Goal: Entertainment & Leisure: Consume media (video, audio)

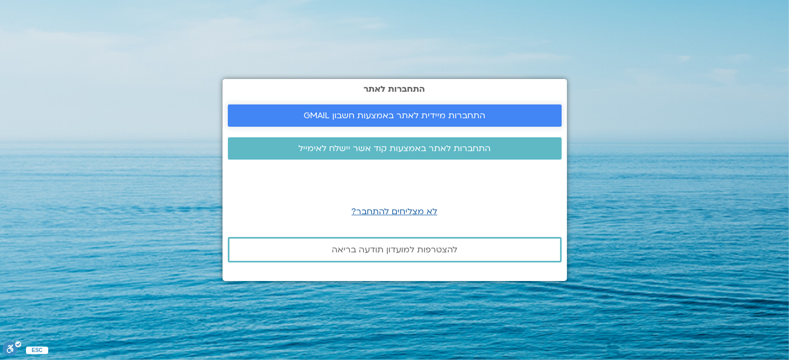
click at [383, 115] on span "התחברות מיידית לאתר באמצעות חשבון GMAIL" at bounding box center [394, 116] width 182 height 10
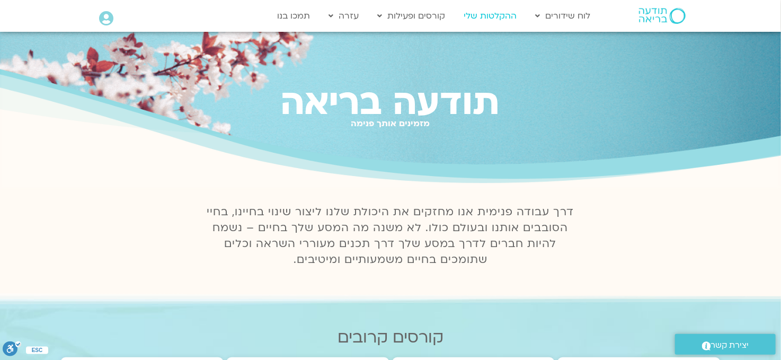
click at [507, 16] on link "ההקלטות שלי" at bounding box center [490, 16] width 64 height 20
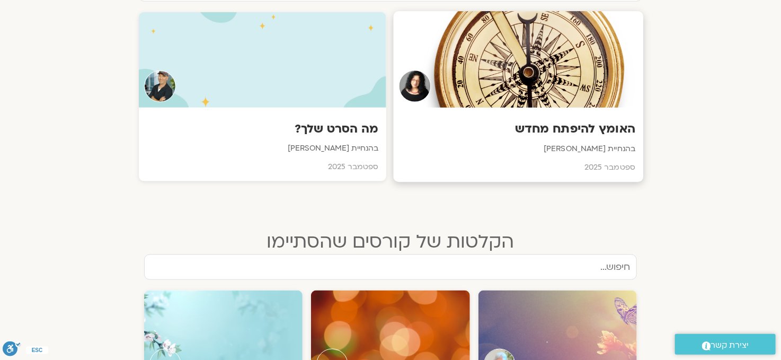
scroll to position [583, 0]
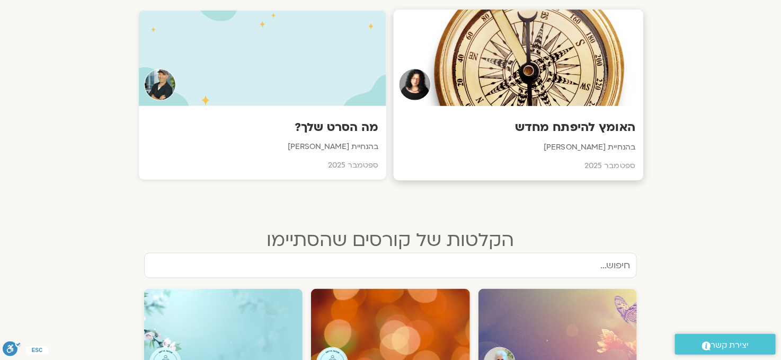
click at [535, 69] on div at bounding box center [518, 58] width 250 height 96
